Goal: Navigation & Orientation: Understand site structure

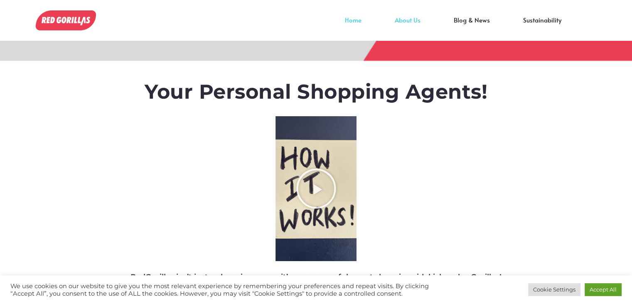
click at [406, 20] on link "About Us" at bounding box center [407, 26] width 59 height 12
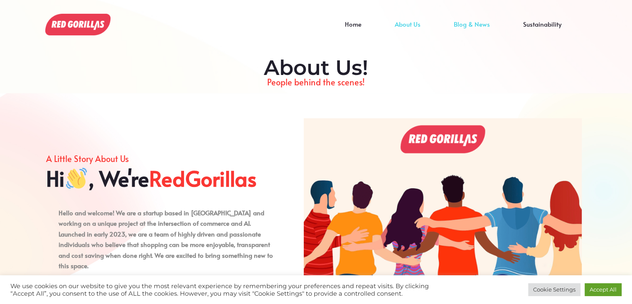
click at [473, 29] on link "Blog & News" at bounding box center [471, 30] width 69 height 12
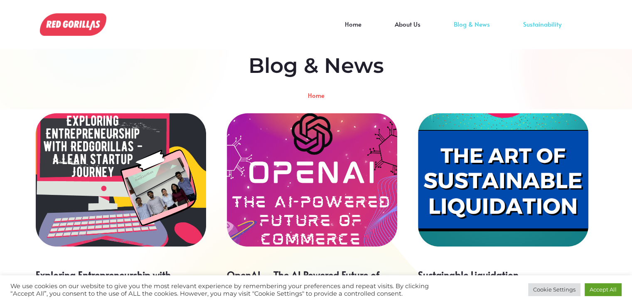
click at [541, 27] on link "Sustainability" at bounding box center [543, 30] width 72 height 12
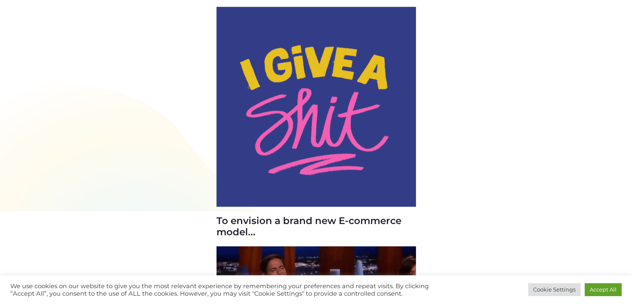
scroll to position [1520, 0]
